Goal: Navigation & Orientation: Understand site structure

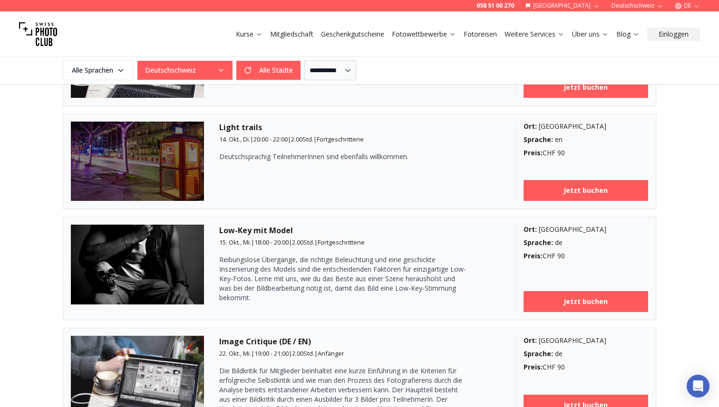
scroll to position [166, 0]
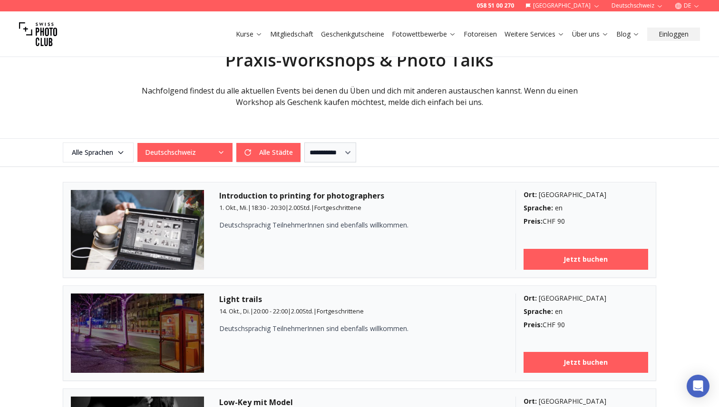
click at [464, 33] on link "Fotoreisen" at bounding box center [479, 34] width 33 height 10
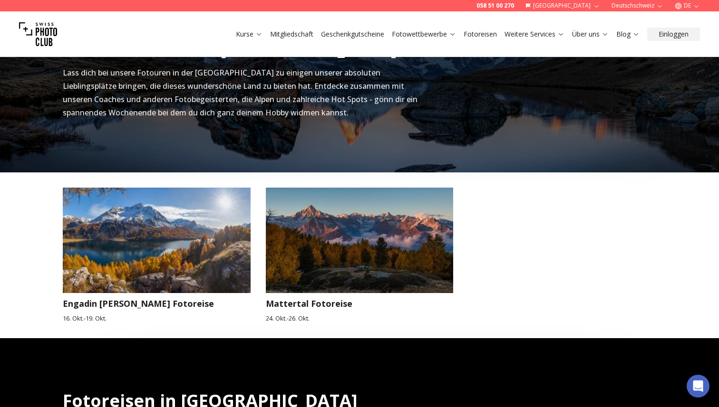
scroll to position [407, 0]
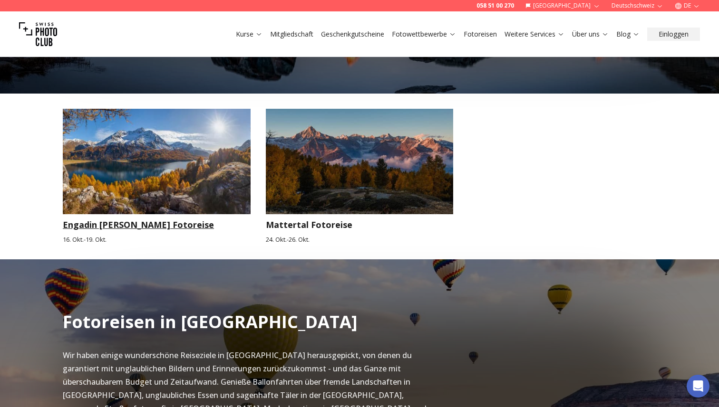
click at [187, 198] on img at bounding box center [157, 162] width 188 height 106
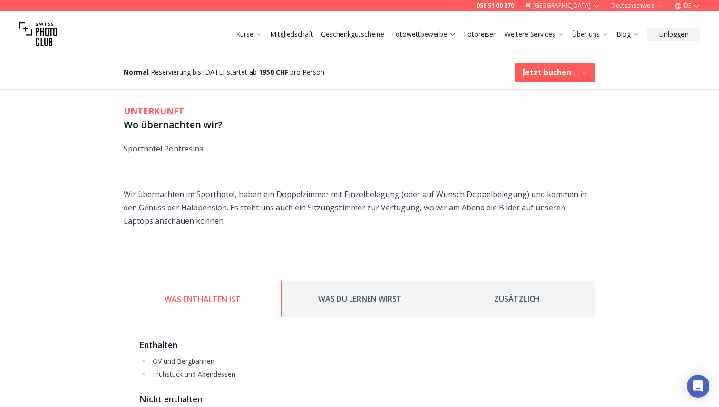
scroll to position [1360, 0]
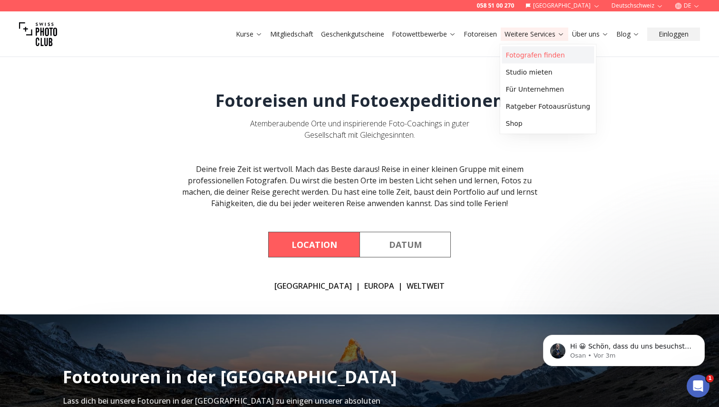
click at [531, 52] on link "Fotografen finden" at bounding box center [548, 55] width 92 height 17
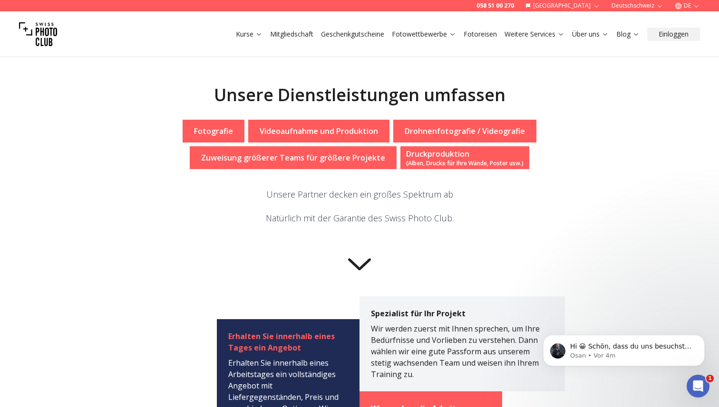
scroll to position [168, 0]
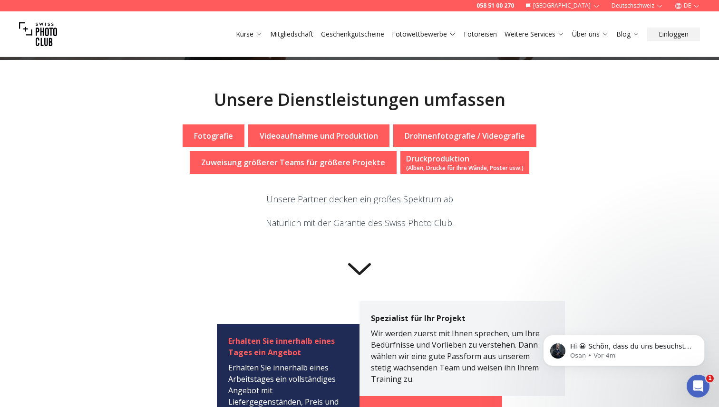
click at [218, 128] on div "Fotografie" at bounding box center [214, 136] width 62 height 23
click at [218, 135] on p "Fotografie" at bounding box center [213, 135] width 39 height 11
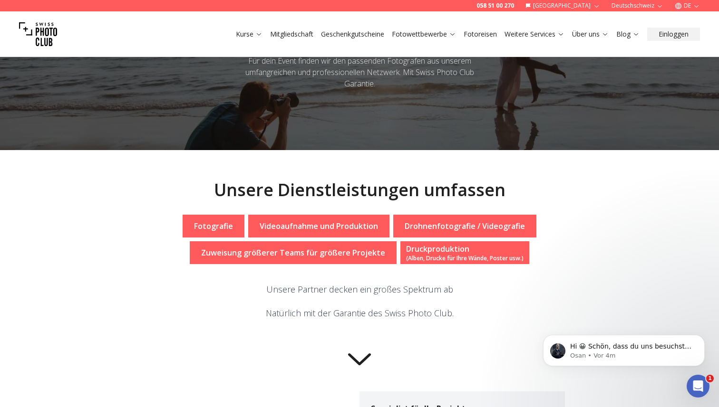
scroll to position [0, 0]
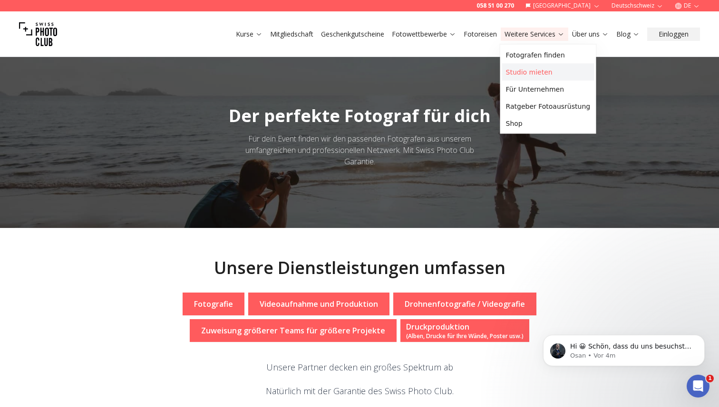
click at [538, 70] on link "Studio mieten" at bounding box center [548, 72] width 92 height 17
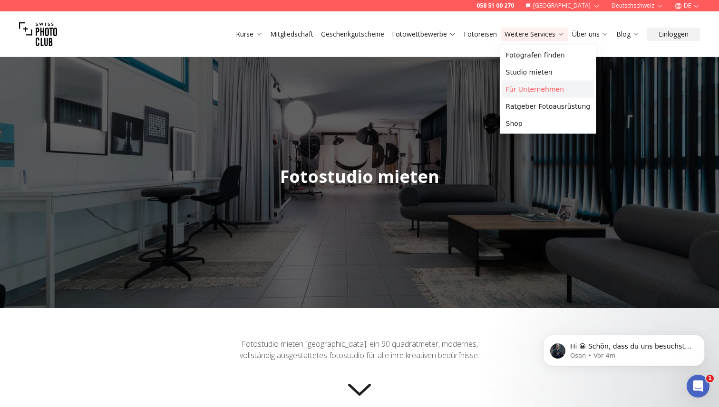
click at [531, 85] on link "Für Unternehmen" at bounding box center [548, 89] width 92 height 17
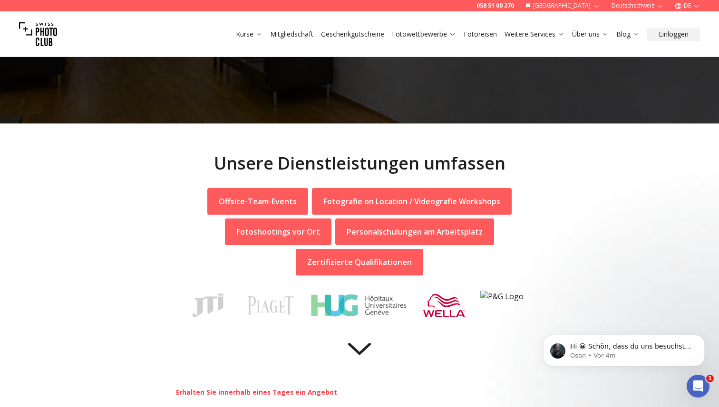
scroll to position [94, 0]
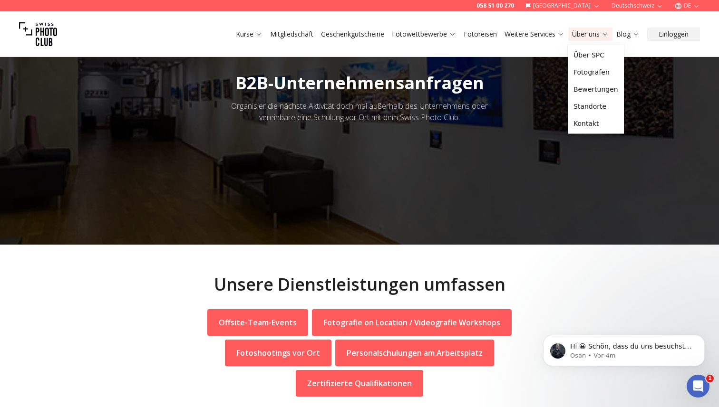
click at [591, 35] on link "Über uns" at bounding box center [590, 34] width 37 height 10
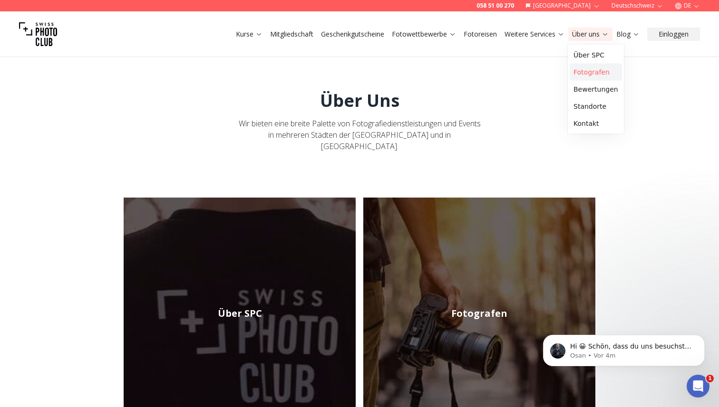
click at [593, 74] on link "Fotografen" at bounding box center [595, 72] width 52 height 17
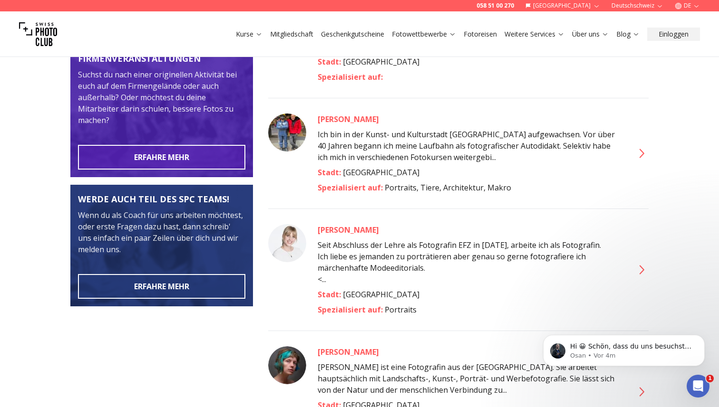
scroll to position [395, 0]
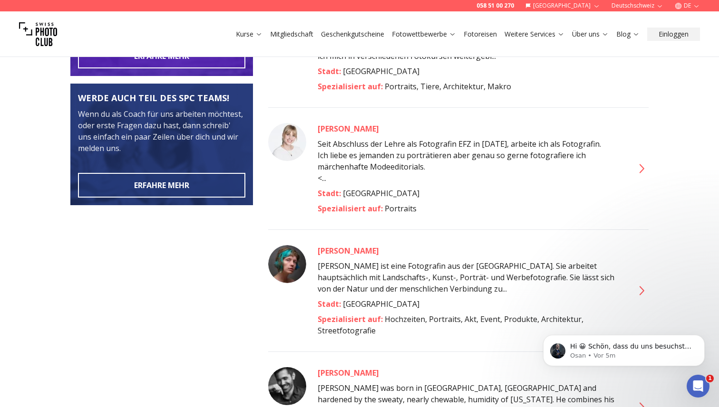
click at [639, 161] on icon at bounding box center [640, 168] width 15 height 15
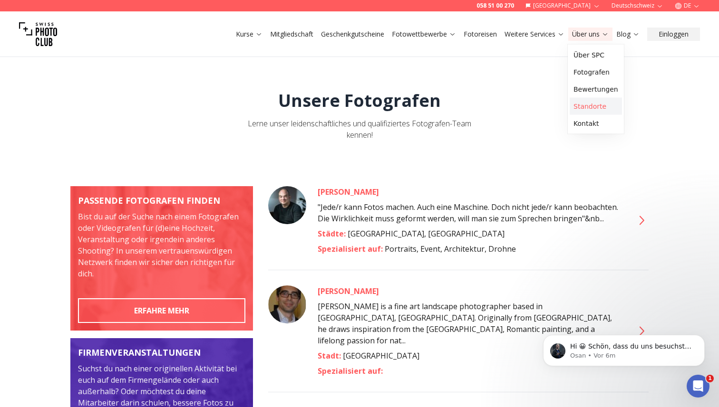
click at [582, 106] on link "Standorte" at bounding box center [595, 106] width 52 height 17
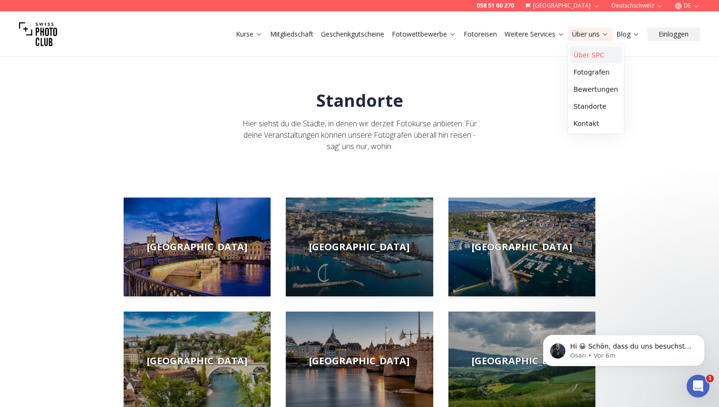
click at [588, 60] on link "Über SPC" at bounding box center [595, 55] width 52 height 17
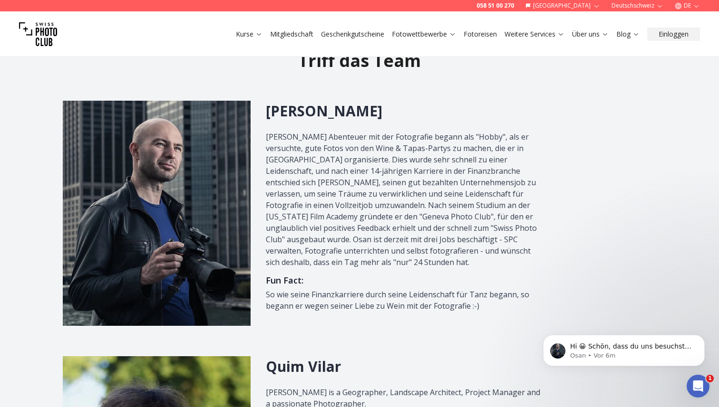
scroll to position [364, 0]
